Goal: Task Accomplishment & Management: Use online tool/utility

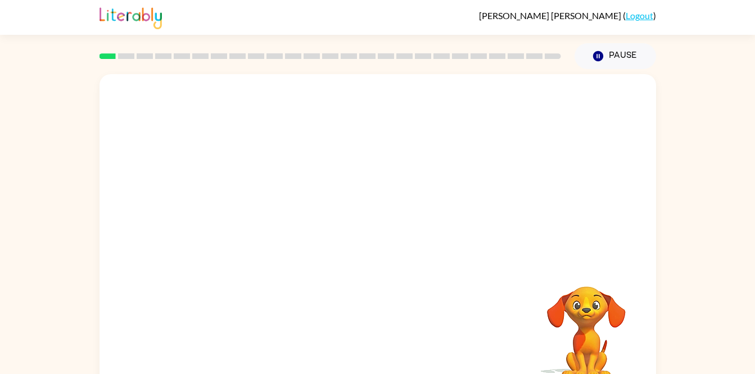
click at [639, 178] on div at bounding box center [377, 168] width 556 height 189
click at [363, 189] on div at bounding box center [377, 234] width 556 height 321
click at [493, 229] on div at bounding box center [377, 234] width 556 height 321
click at [373, 238] on div at bounding box center [378, 240] width 72 height 41
click at [399, 225] on button "button" at bounding box center [378, 240] width 72 height 41
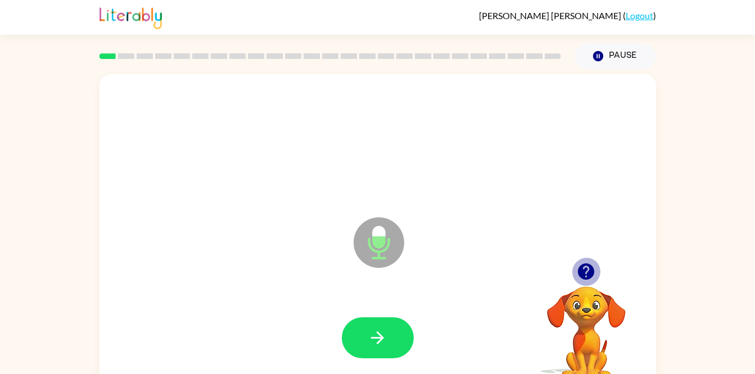
click at [592, 270] on icon "button" at bounding box center [586, 272] width 16 height 16
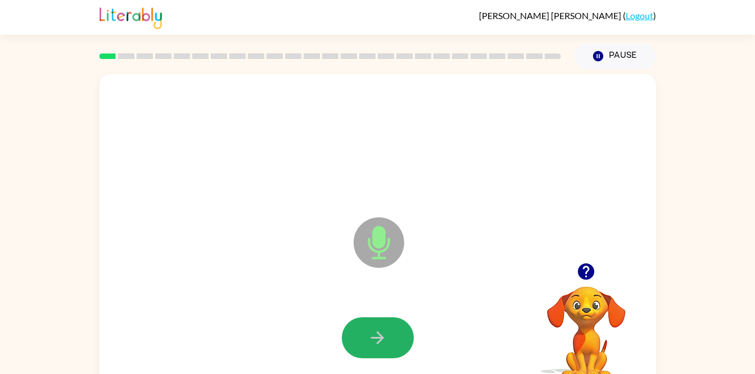
drag, startPoint x: 411, startPoint y: 333, endPoint x: 402, endPoint y: 334, distance: 8.4
click at [402, 334] on button "button" at bounding box center [378, 337] width 72 height 41
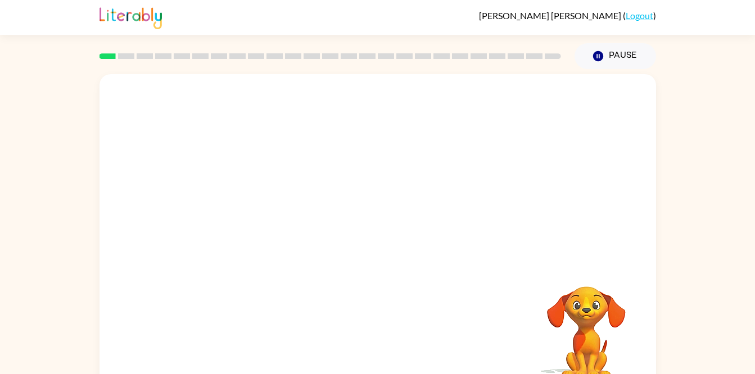
click at [406, 332] on div "Your browser must support playing .mp4 files to use Literably. Please try using…" at bounding box center [377, 234] width 556 height 321
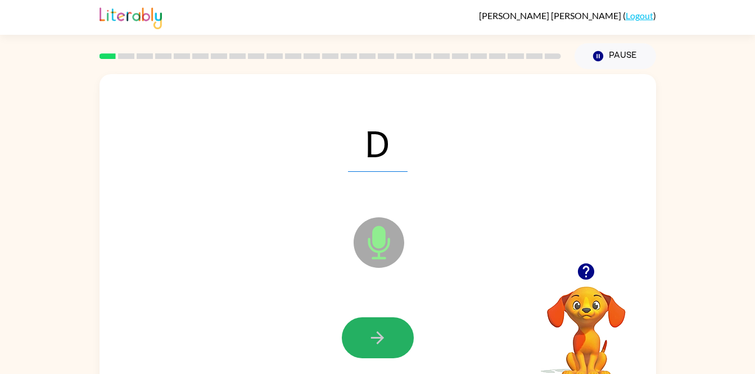
click at [393, 334] on button "button" at bounding box center [378, 337] width 72 height 41
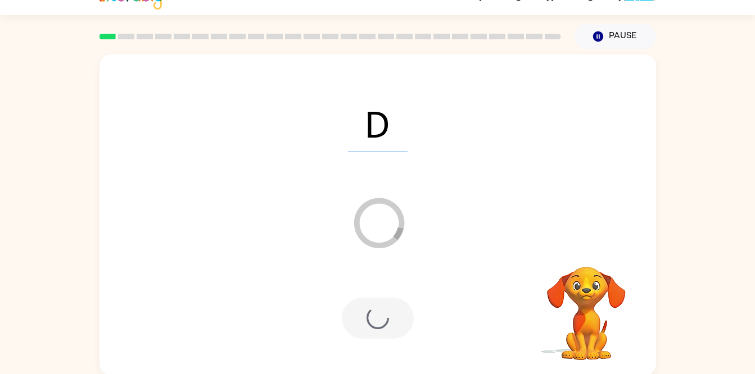
scroll to position [21, 0]
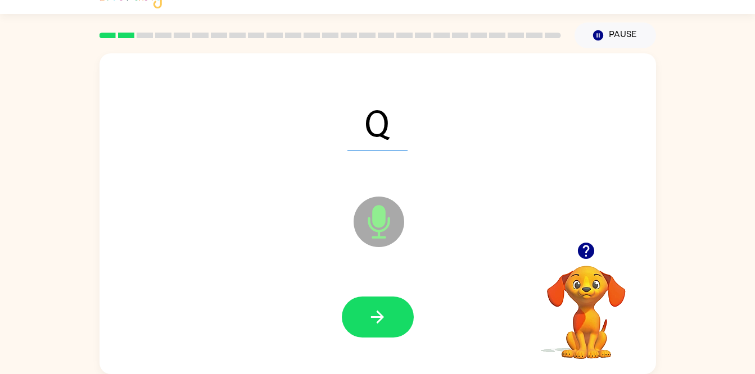
click at [367, 316] on button "button" at bounding box center [378, 317] width 72 height 41
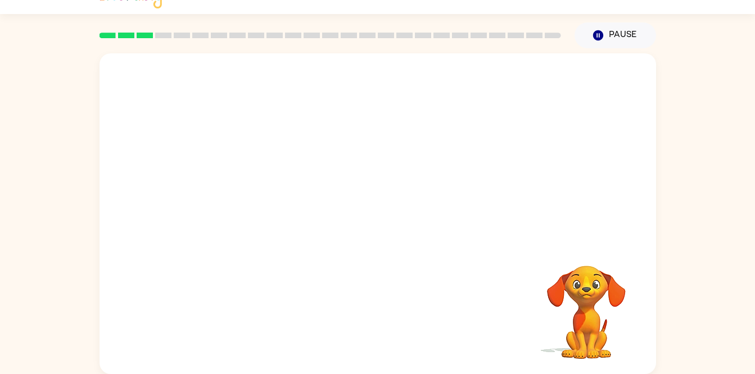
click at [367, 316] on div "Your browser must support playing .mp4 files to use Literably. Please try using…" at bounding box center [377, 213] width 556 height 321
click at [371, 320] on div "Your browser must support playing .mp4 files to use Literably. Please try using…" at bounding box center [377, 213] width 556 height 321
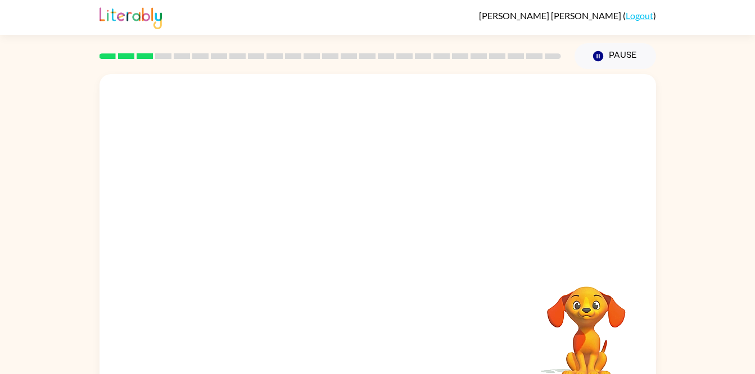
scroll to position [0, 0]
click at [380, 337] on div at bounding box center [378, 337] width 72 height 41
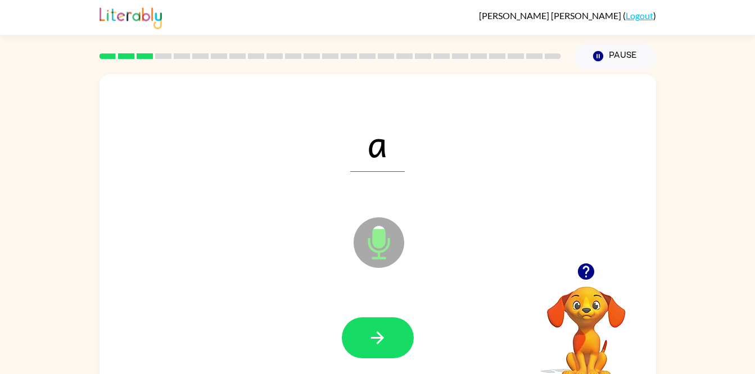
click at [380, 337] on icon "button" at bounding box center [377, 338] width 20 height 20
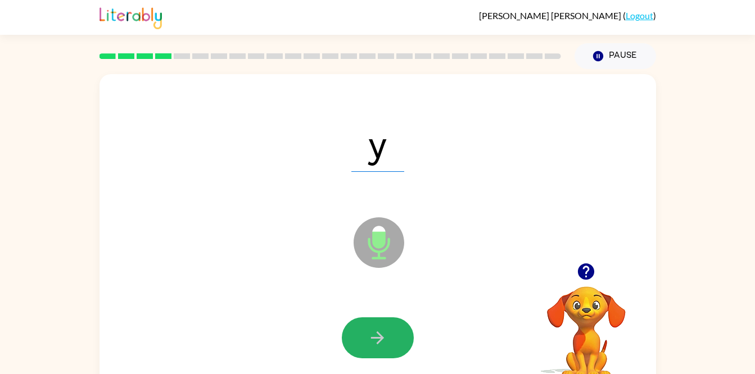
click at [380, 330] on icon "button" at bounding box center [377, 338] width 20 height 20
click at [365, 331] on button "button" at bounding box center [378, 337] width 72 height 41
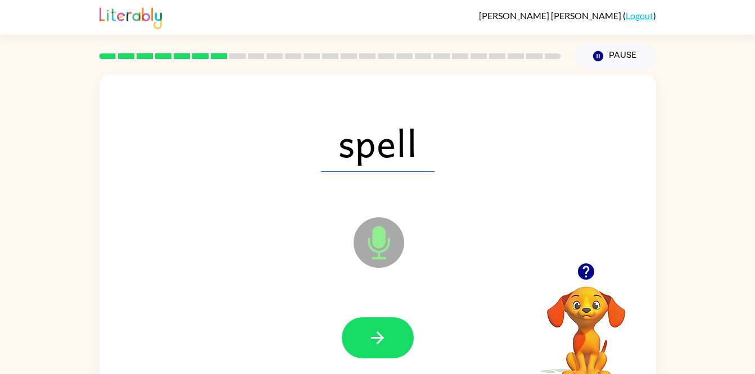
click at [365, 331] on button "button" at bounding box center [378, 337] width 72 height 41
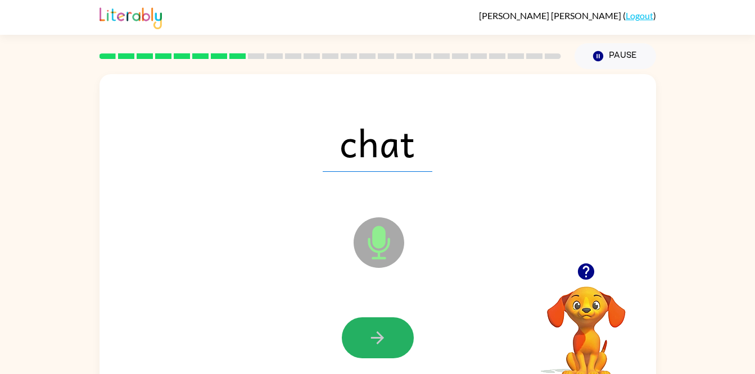
click at [365, 331] on button "button" at bounding box center [378, 337] width 72 height 41
click at [366, 318] on button "button" at bounding box center [378, 337] width 72 height 41
click at [372, 333] on icon "button" at bounding box center [377, 338] width 20 height 20
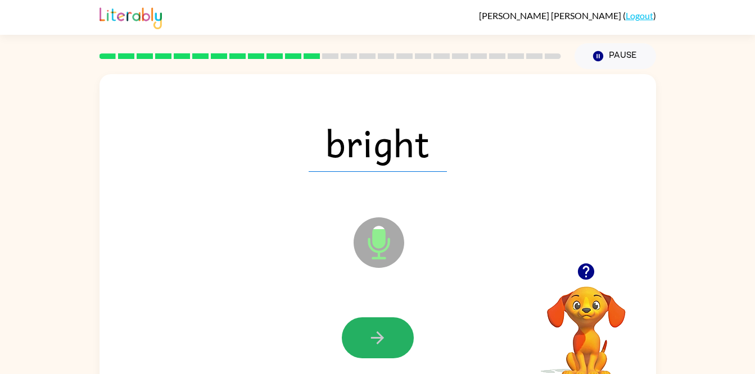
click at [372, 333] on icon "button" at bounding box center [377, 338] width 20 height 20
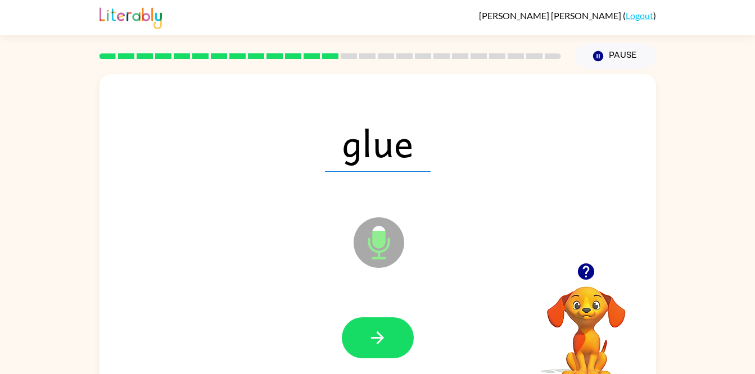
click at [372, 333] on icon "button" at bounding box center [377, 338] width 20 height 20
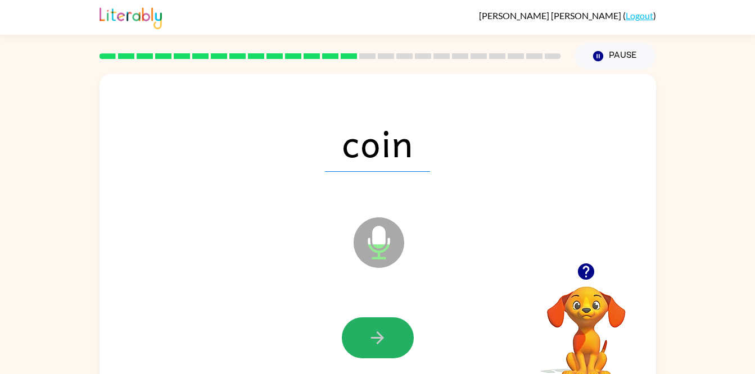
click at [372, 333] on icon "button" at bounding box center [377, 338] width 20 height 20
drag, startPoint x: 372, startPoint y: 331, endPoint x: 364, endPoint y: 334, distance: 8.9
click at [369, 333] on icon "button" at bounding box center [377, 338] width 20 height 20
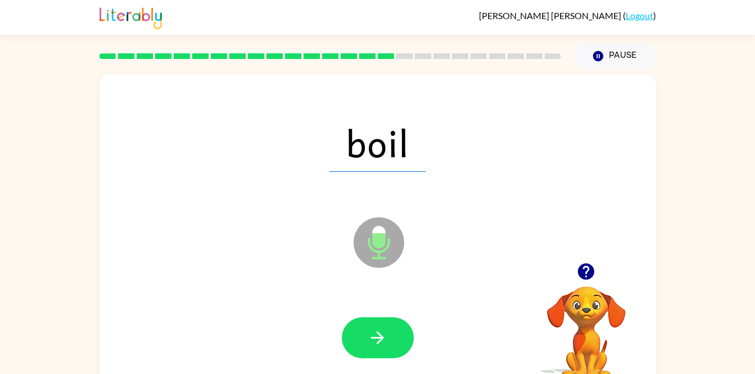
click at [364, 334] on button "button" at bounding box center [378, 337] width 72 height 41
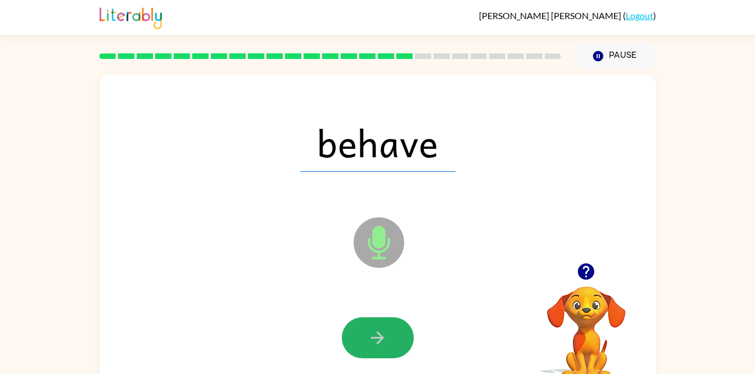
click at [364, 334] on button "button" at bounding box center [378, 337] width 72 height 41
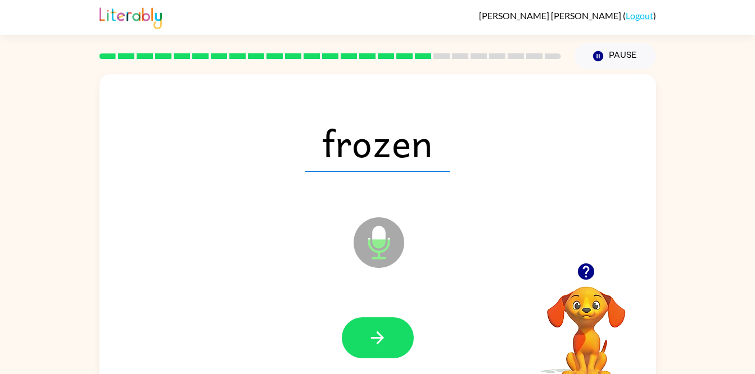
click at [369, 336] on icon "button" at bounding box center [377, 338] width 20 height 20
click at [398, 333] on button "button" at bounding box center [378, 337] width 72 height 41
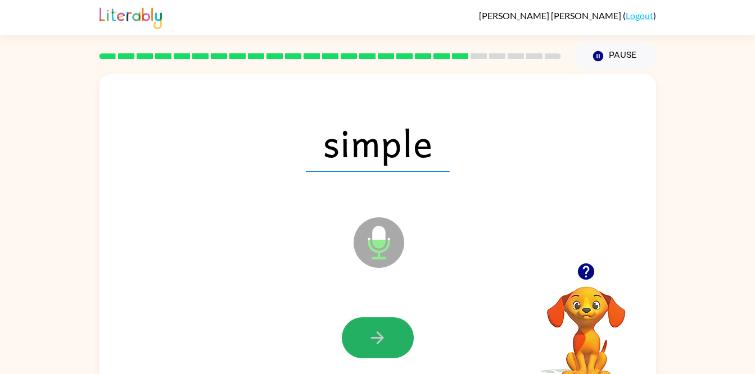
click at [400, 324] on button "button" at bounding box center [378, 337] width 72 height 41
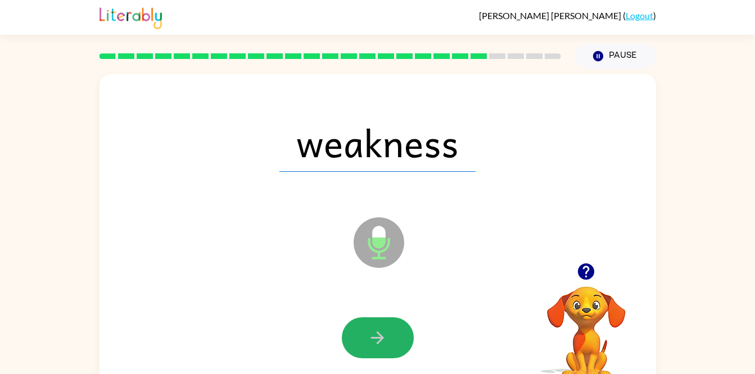
click at [400, 325] on button "button" at bounding box center [378, 337] width 72 height 41
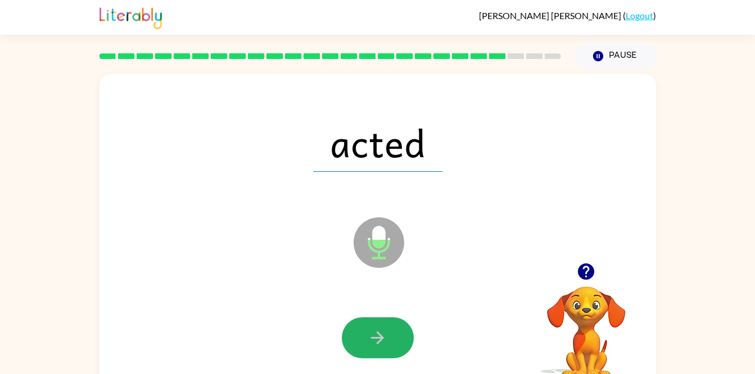
click at [400, 325] on button "button" at bounding box center [378, 337] width 72 height 41
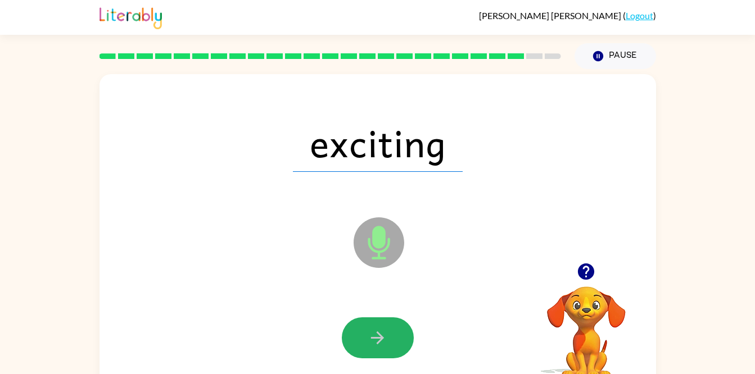
click at [392, 353] on button "button" at bounding box center [378, 337] width 72 height 41
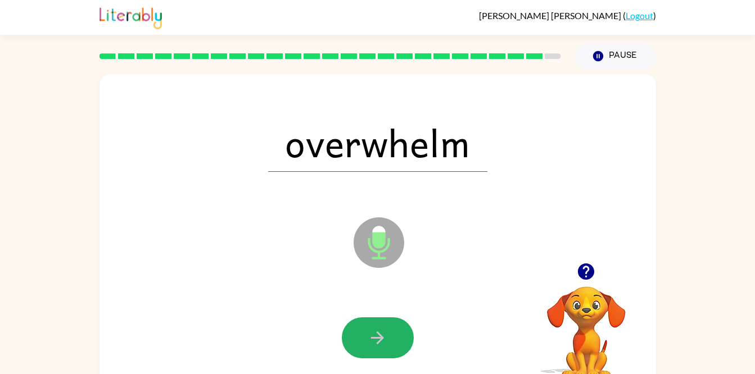
click at [392, 346] on button "button" at bounding box center [378, 337] width 72 height 41
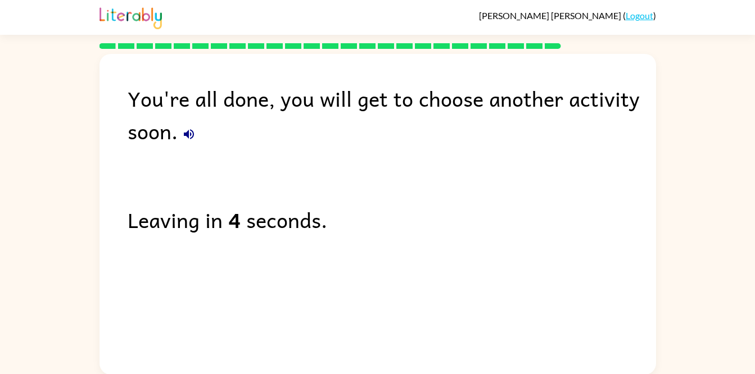
click at [183, 138] on icon "button" at bounding box center [188, 134] width 13 height 13
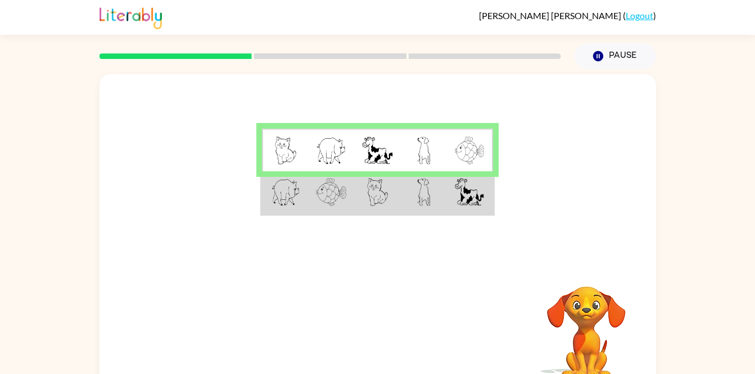
click at [451, 149] on td at bounding box center [470, 150] width 46 height 43
click at [480, 146] on img at bounding box center [469, 151] width 29 height 28
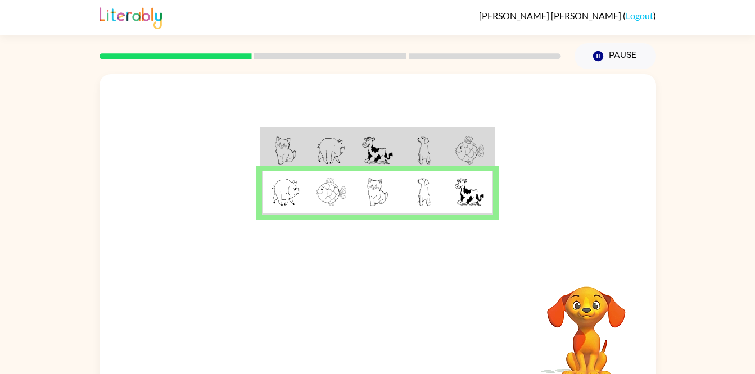
click at [383, 219] on div at bounding box center [377, 168] width 556 height 189
drag, startPoint x: 383, startPoint y: 219, endPoint x: 348, endPoint y: 321, distance: 107.3
click at [348, 321] on button "button" at bounding box center [378, 331] width 72 height 41
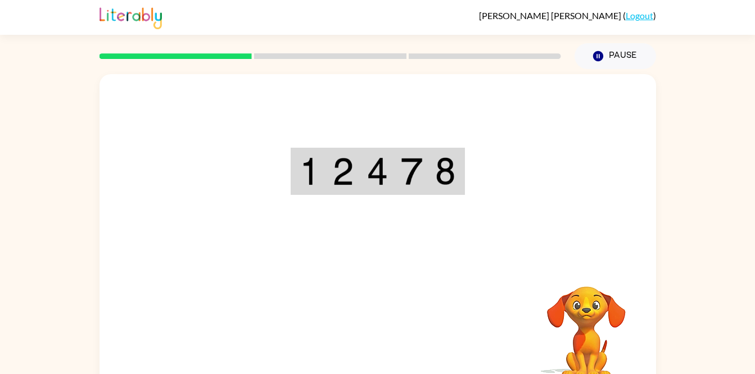
click at [302, 167] on img at bounding box center [309, 171] width 20 height 28
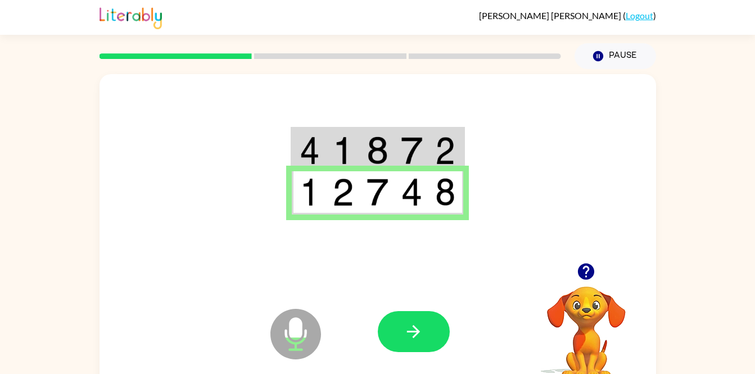
click at [418, 329] on icon "button" at bounding box center [413, 332] width 20 height 20
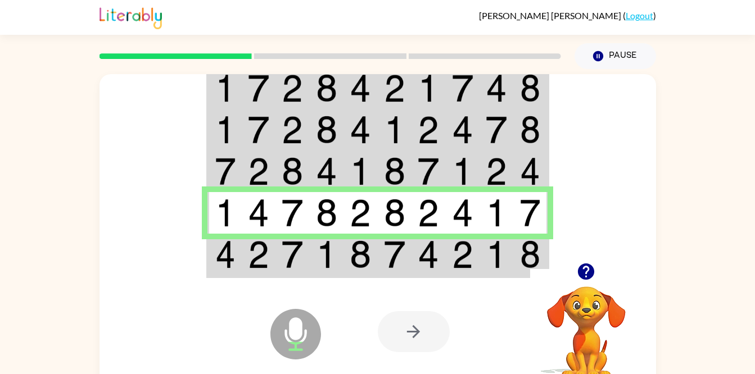
click at [378, 334] on div at bounding box center [414, 331] width 72 height 41
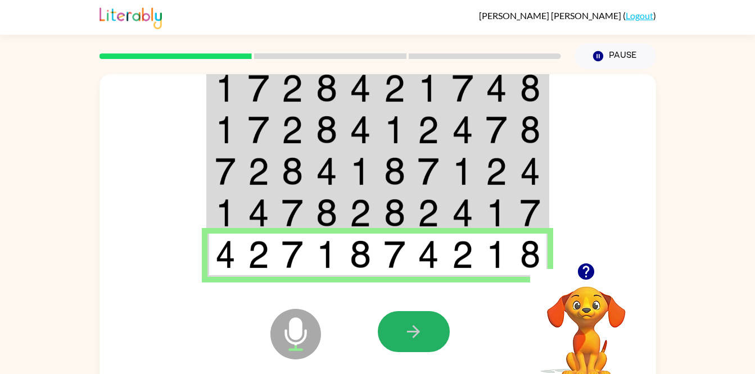
click at [397, 349] on button "button" at bounding box center [414, 331] width 72 height 41
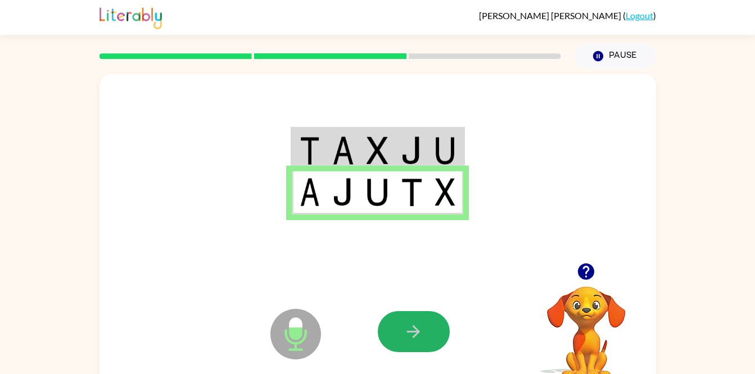
click at [412, 322] on icon "button" at bounding box center [413, 332] width 20 height 20
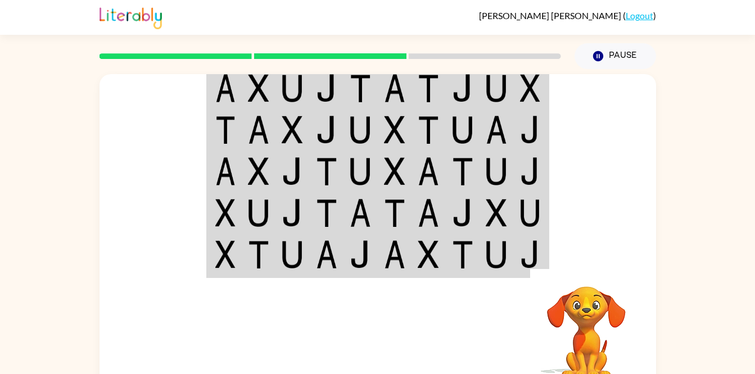
click at [421, 207] on img at bounding box center [427, 213] width 21 height 28
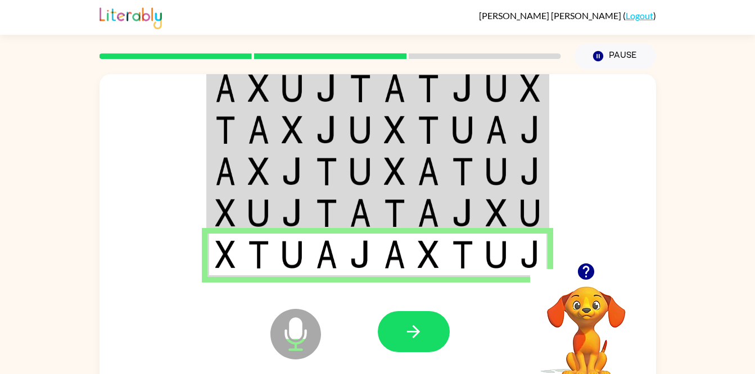
click at [414, 316] on button "button" at bounding box center [414, 331] width 72 height 41
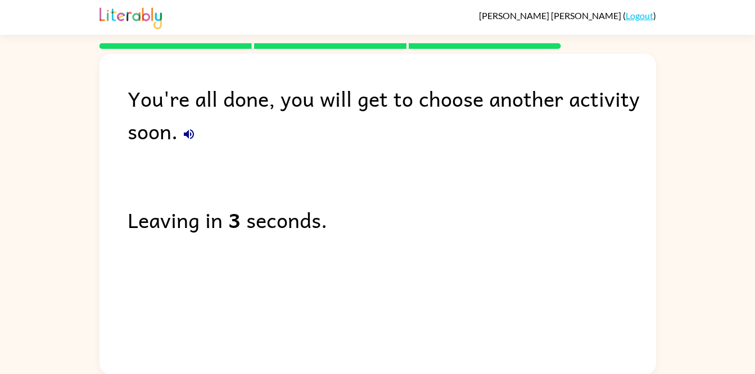
drag, startPoint x: 208, startPoint y: 129, endPoint x: 182, endPoint y: 139, distance: 28.3
click at [182, 139] on div "You're all done, you will get to choose another activity soon." at bounding box center [392, 114] width 528 height 65
click at [185, 138] on icon "button" at bounding box center [188, 134] width 13 height 13
